Goal: Task Accomplishment & Management: Use online tool/utility

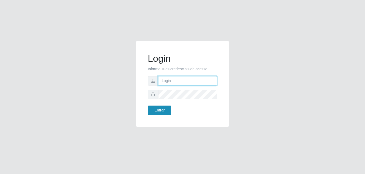
type input "[EMAIL_ADDRESS][DOMAIN_NAME]"
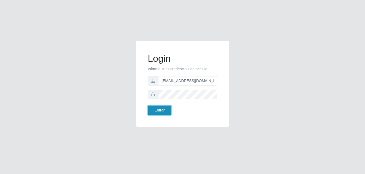
click at [164, 110] on button "Entrar" at bounding box center [160, 110] width 24 height 9
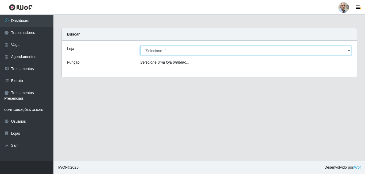
click at [194, 53] on select "[Selecione...] Mar Vermelho - Loja 04" at bounding box center [246, 50] width 212 height 9
select select "251"
click at [140, 46] on select "[Selecione...] Mar Vermelho - Loja 04" at bounding box center [246, 50] width 212 height 9
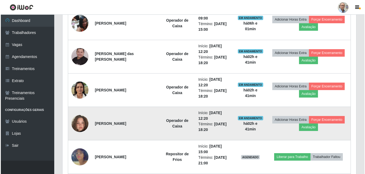
scroll to position [348, 0]
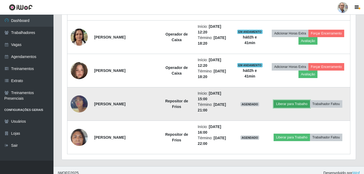
click at [287, 104] on button "Liberar para Trabalho" at bounding box center [292, 103] width 36 height 7
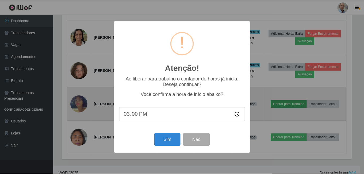
scroll to position [111, 291]
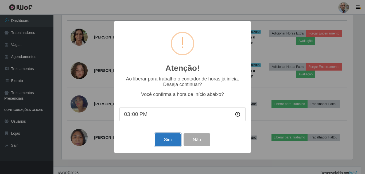
click at [168, 136] on button "Sim" at bounding box center [168, 140] width 26 height 13
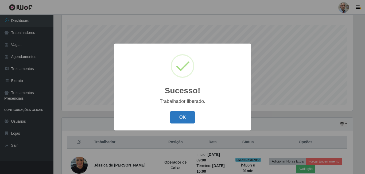
click at [182, 120] on button "OK" at bounding box center [182, 117] width 25 height 13
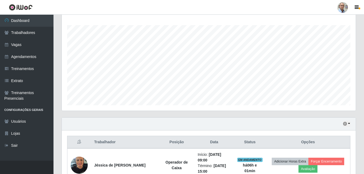
scroll to position [111, 294]
